Goal: Information Seeking & Learning: Learn about a topic

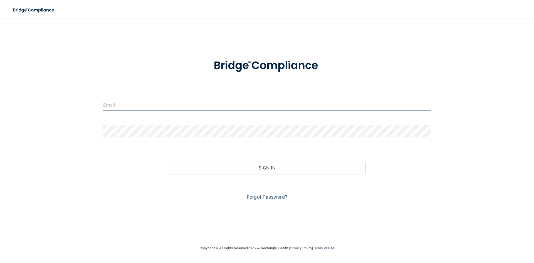
click at [241, 105] on input "email" at bounding box center [267, 104] width 328 height 13
type input "[EMAIL_ADDRESS][DOMAIN_NAME]"
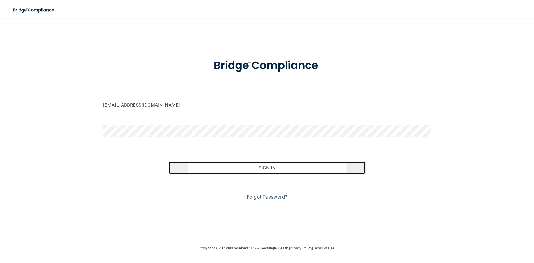
click at [268, 170] on button "Sign In" at bounding box center [267, 168] width 197 height 12
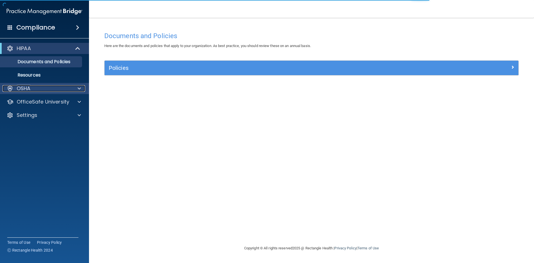
click at [80, 86] on span at bounding box center [79, 88] width 3 height 7
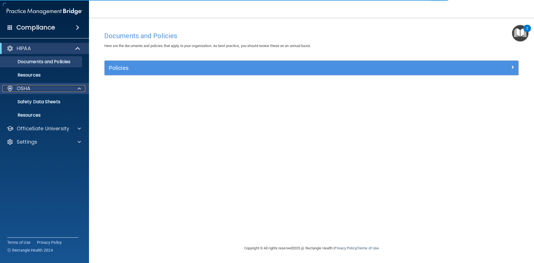
click at [80, 86] on span at bounding box center [79, 88] width 3 height 7
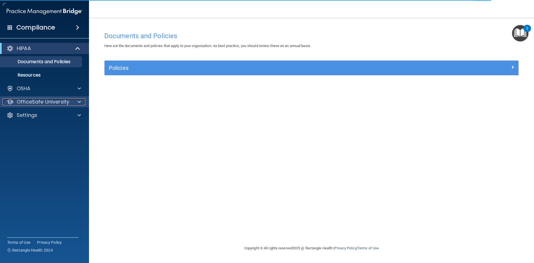
click at [71, 101] on div "OfficeSafe University" at bounding box center [37, 101] width 69 height 7
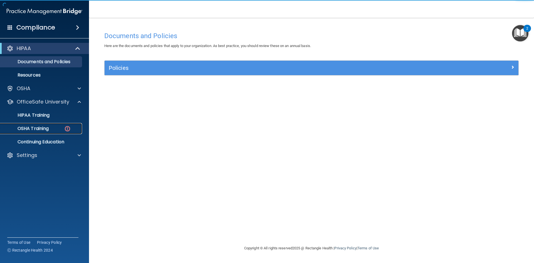
click at [36, 128] on p "OSHA Training" at bounding box center [26, 129] width 45 height 6
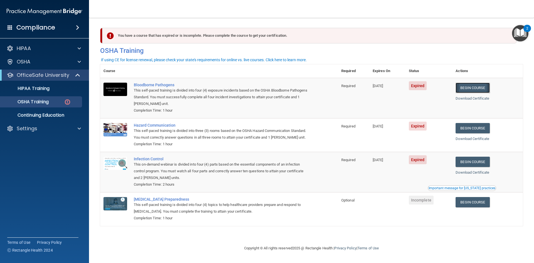
click at [478, 86] on link "Begin Course" at bounding box center [473, 88] width 34 height 10
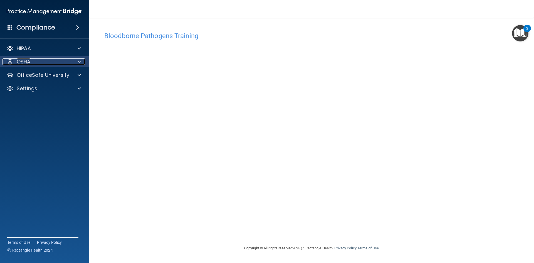
click at [80, 63] on span at bounding box center [79, 61] width 3 height 7
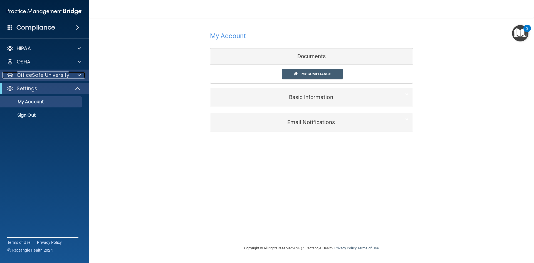
click at [71, 74] on div at bounding box center [78, 75] width 14 height 7
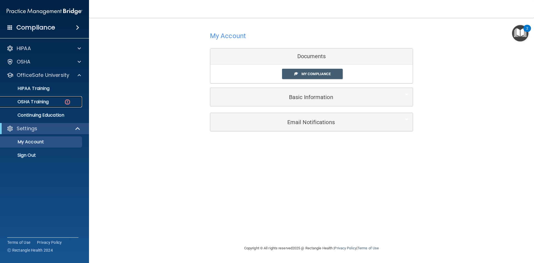
click at [53, 98] on link "OSHA Training" at bounding box center [38, 101] width 88 height 11
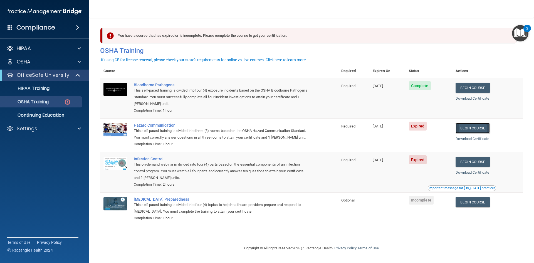
click at [471, 129] on link "Begin Course" at bounding box center [473, 128] width 34 height 10
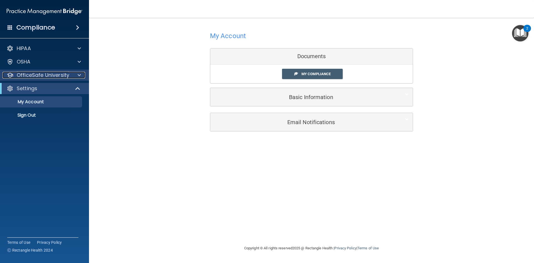
click at [81, 76] on div at bounding box center [78, 75] width 14 height 7
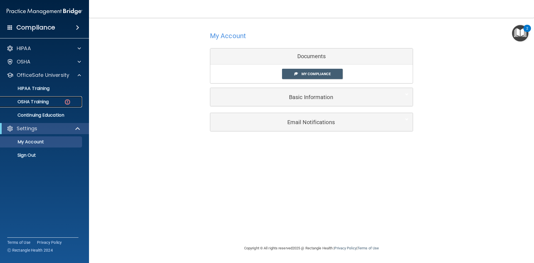
click at [51, 101] on div "OSHA Training" at bounding box center [42, 102] width 76 height 6
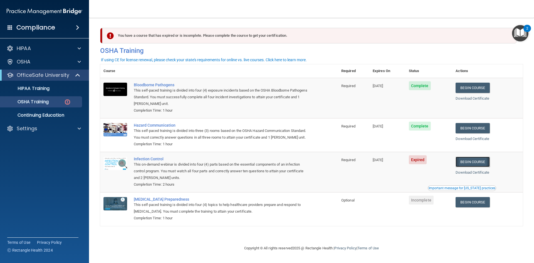
click at [482, 163] on link "Begin Course" at bounding box center [473, 162] width 34 height 10
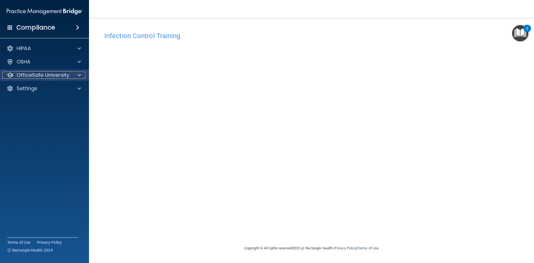
click at [75, 75] on div at bounding box center [78, 75] width 14 height 7
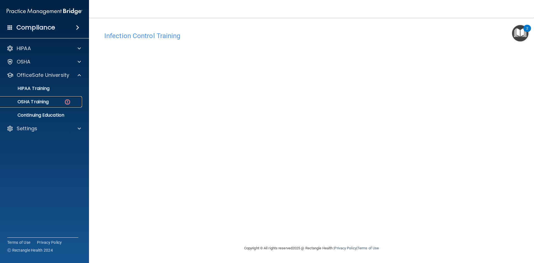
click at [44, 104] on p "OSHA Training" at bounding box center [26, 102] width 45 height 6
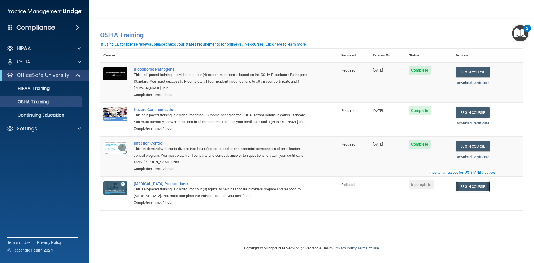
click at [482, 189] on link "Begin Course" at bounding box center [473, 186] width 34 height 10
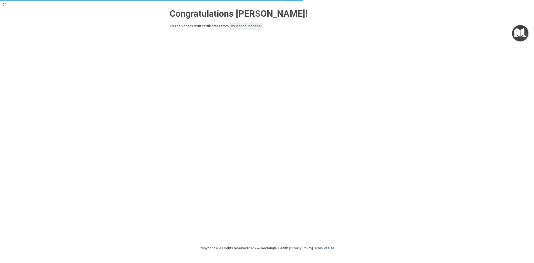
click at [253, 30] on button "your account page!" at bounding box center [246, 26] width 35 height 8
click at [251, 25] on link "your account page!" at bounding box center [246, 26] width 30 height 4
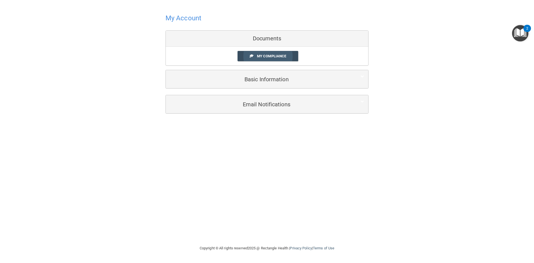
click at [279, 58] on span "My Compliance" at bounding box center [271, 56] width 29 height 4
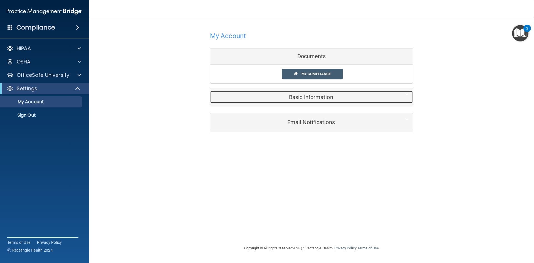
click at [306, 97] on h5 "Basic Information" at bounding box center [302, 97] width 177 height 6
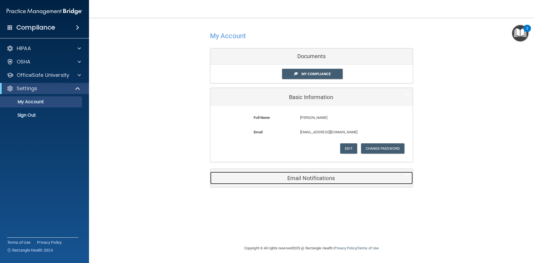
click at [320, 180] on h5 "Email Notifications" at bounding box center [302, 178] width 177 height 6
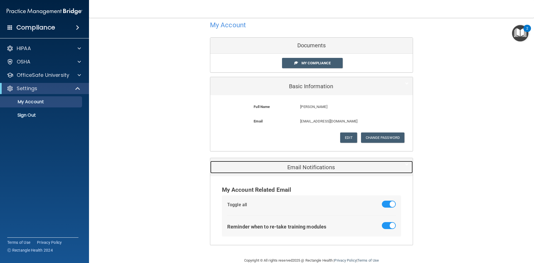
scroll to position [22, 0]
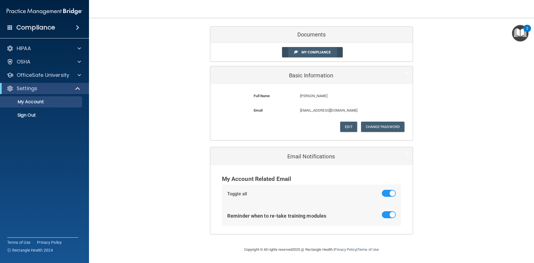
click at [314, 54] on span "My Compliance" at bounding box center [315, 52] width 29 height 4
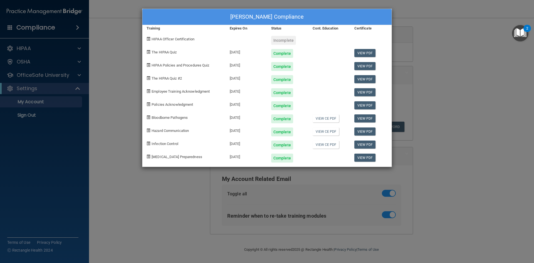
click at [177, 42] on div "HIPAA Officer Certification" at bounding box center [183, 38] width 83 height 13
click at [182, 39] on span "HIPAA Officer Certification" at bounding box center [173, 39] width 43 height 4
click at [472, 91] on div "[PERSON_NAME] Compliance Training Expires On Status Cont. Education Certificate…" at bounding box center [267, 131] width 534 height 263
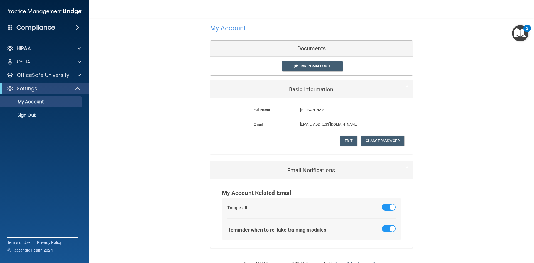
scroll to position [0, 0]
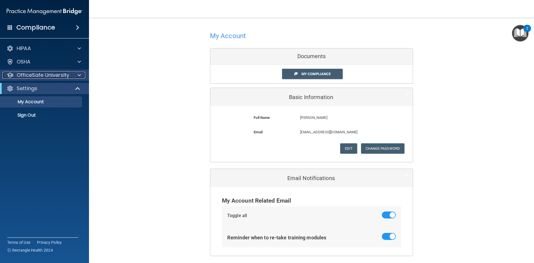
click at [38, 78] on p "OfficeSafe University" at bounding box center [43, 75] width 53 height 7
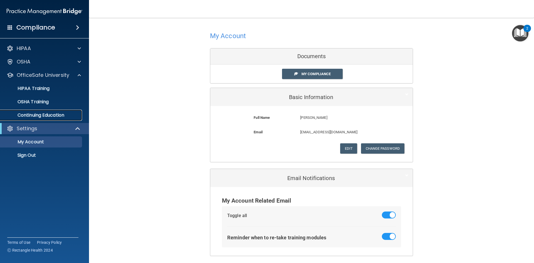
click at [41, 115] on p "Continuing Education" at bounding box center [42, 115] width 76 height 6
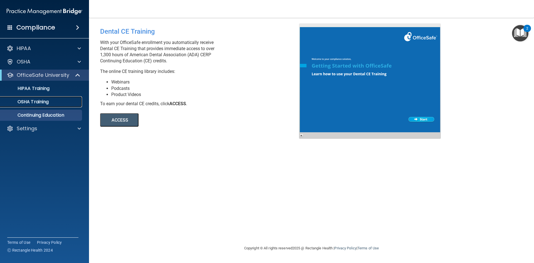
click at [44, 106] on link "OSHA Training" at bounding box center [38, 101] width 88 height 11
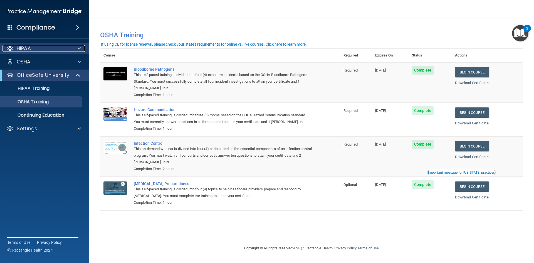
click at [31, 46] on div "HIPAA" at bounding box center [37, 48] width 69 height 7
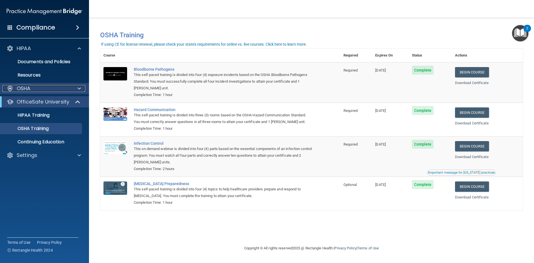
click at [35, 88] on div "OSHA" at bounding box center [37, 88] width 69 height 7
